Goal: Task Accomplishment & Management: Use online tool/utility

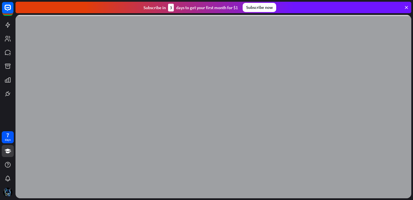
click at [406, 8] on icon at bounding box center [406, 7] width 5 height 5
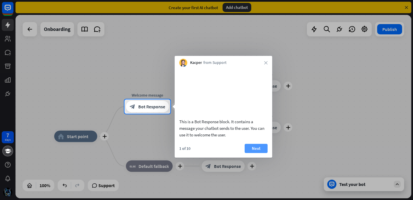
click at [257, 149] on button "Next" at bounding box center [256, 148] width 23 height 9
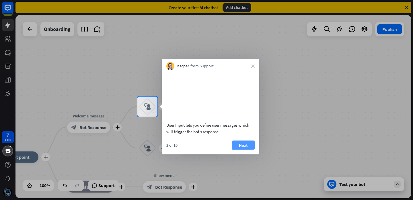
click at [239, 147] on button "Next" at bounding box center [243, 145] width 23 height 9
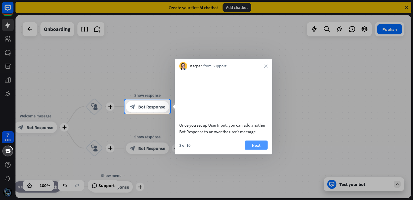
click at [250, 149] on button "Next" at bounding box center [256, 145] width 23 height 9
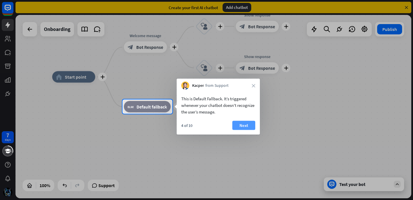
click at [250, 125] on button "Next" at bounding box center [243, 125] width 23 height 9
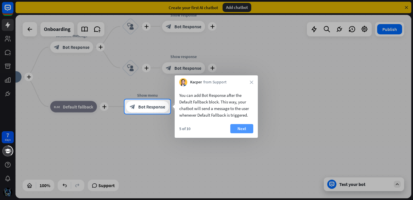
click at [246, 129] on button "Next" at bounding box center [241, 128] width 23 height 9
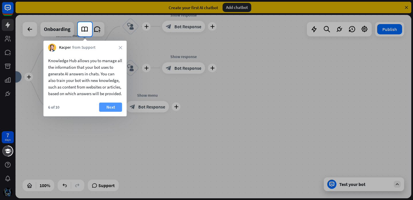
click at [118, 112] on button "Next" at bounding box center [110, 107] width 23 height 9
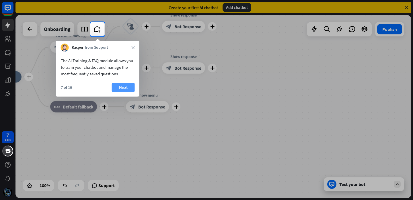
click at [125, 90] on button "Next" at bounding box center [123, 87] width 23 height 9
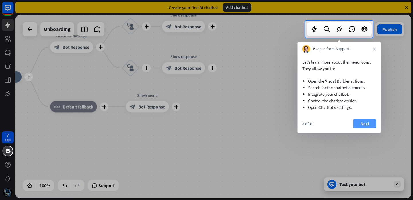
click at [364, 124] on button "Next" at bounding box center [364, 123] width 23 height 9
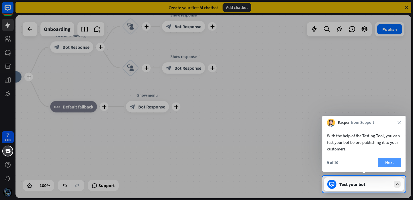
click at [391, 164] on button "Next" at bounding box center [389, 162] width 23 height 9
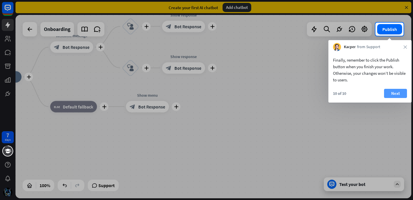
click at [402, 95] on button "Next" at bounding box center [395, 93] width 23 height 9
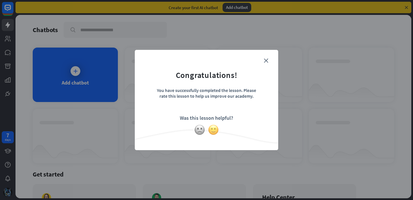
click at [217, 130] on img at bounding box center [213, 130] width 11 height 11
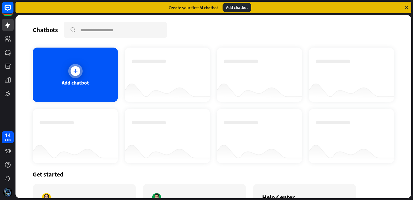
click at [76, 72] on icon at bounding box center [76, 71] width 6 height 6
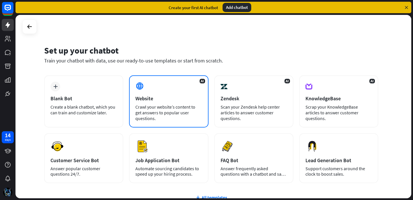
click at [174, 96] on div "Website" at bounding box center [168, 98] width 67 height 7
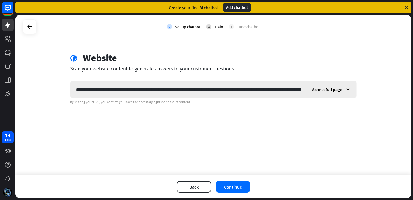
scroll to position [0, 823]
type input "**********"
click at [235, 185] on button "Continue" at bounding box center [233, 186] width 34 height 11
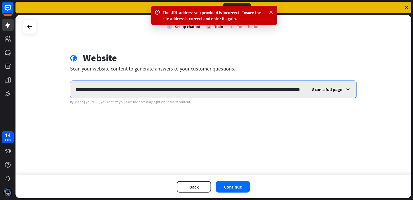
drag, startPoint x: 76, startPoint y: 88, endPoint x: 315, endPoint y: 94, distance: 238.8
click at [315, 94] on div "**********" at bounding box center [213, 90] width 287 height 18
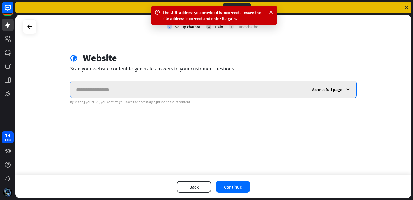
scroll to position [0, 0]
